Goal: Information Seeking & Learning: Learn about a topic

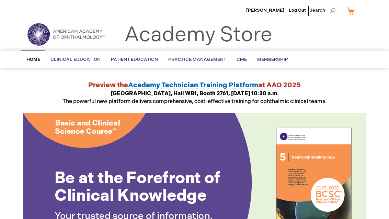
click at [0, 0] on span "BCSC® (Basic and Clinical Science Course)" at bounding box center [0, 0] width 0 height 0
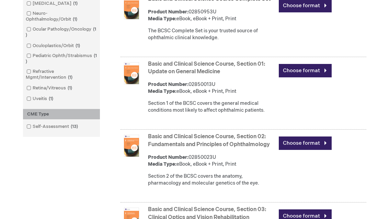
scroll to position [299, 0]
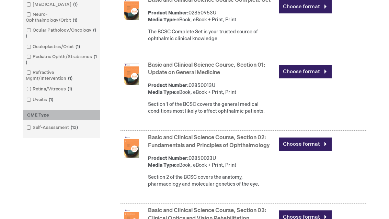
click at [160, 76] on link "Basic and Clinical Science Course, Section 01: Update on General Medicine" at bounding box center [206, 69] width 117 height 14
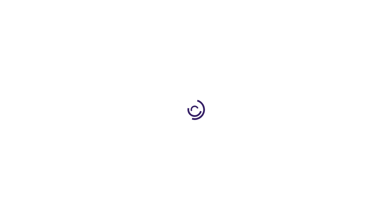
type input "0"
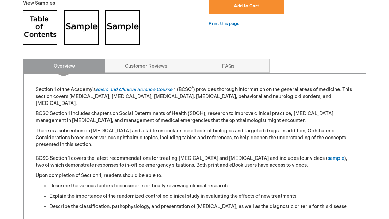
scroll to position [279, 0]
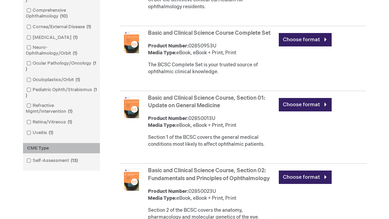
scroll to position [235, 0]
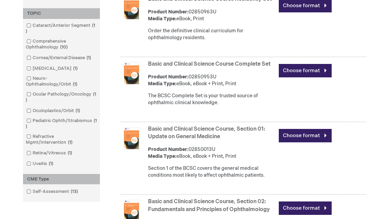
click at [159, 67] on link "Basic and Clinical Science Course Complete Set" at bounding box center [209, 64] width 123 height 7
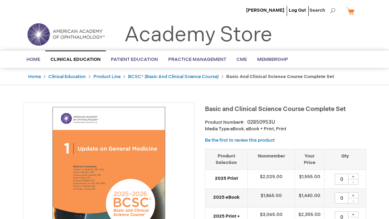
click at [138, 79] on link "BCSC® (Basic and Clinical Science Course)" at bounding box center [173, 76] width 91 height 5
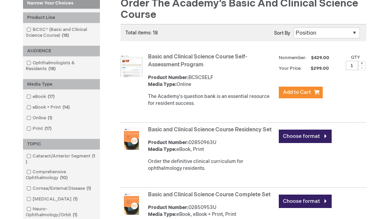
scroll to position [103, 0]
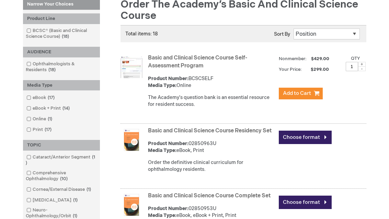
click at [152, 69] on link "Basic and Clinical Science Course Self-Assessment Program" at bounding box center [197, 62] width 99 height 14
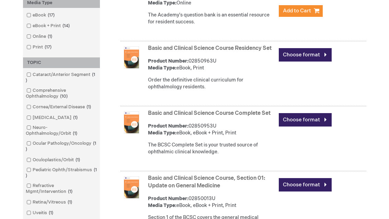
scroll to position [186, 0]
click at [148, 50] on link "Basic and Clinical Science Course Residency Set" at bounding box center [210, 48] width 124 height 7
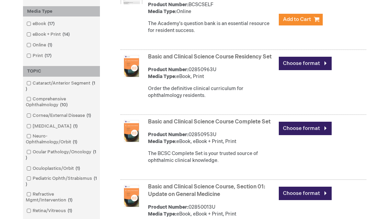
scroll to position [175, 0]
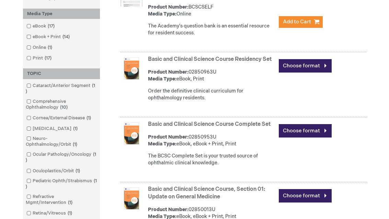
click at [239, 127] on link "Basic and Clinical Science Course Complete Set" at bounding box center [209, 124] width 123 height 7
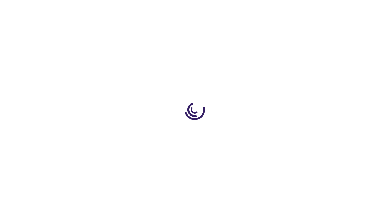
type input "0"
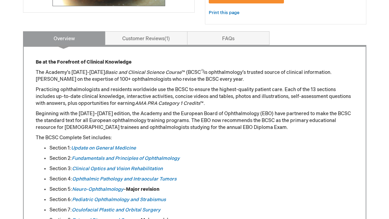
scroll to position [268, 0]
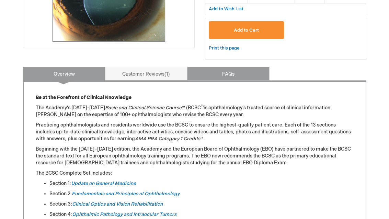
click at [240, 74] on link "FAQs" at bounding box center [228, 74] width 82 height 14
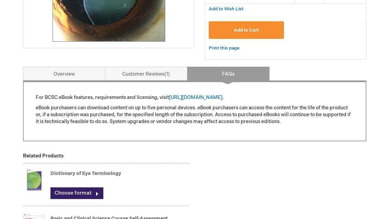
scroll to position [228, 0]
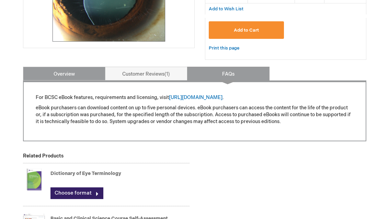
click at [62, 77] on link "Overview" at bounding box center [64, 74] width 82 height 14
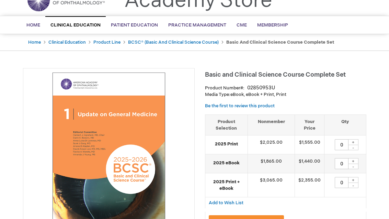
scroll to position [0, 0]
